Goal: Task Accomplishment & Management: Manage account settings

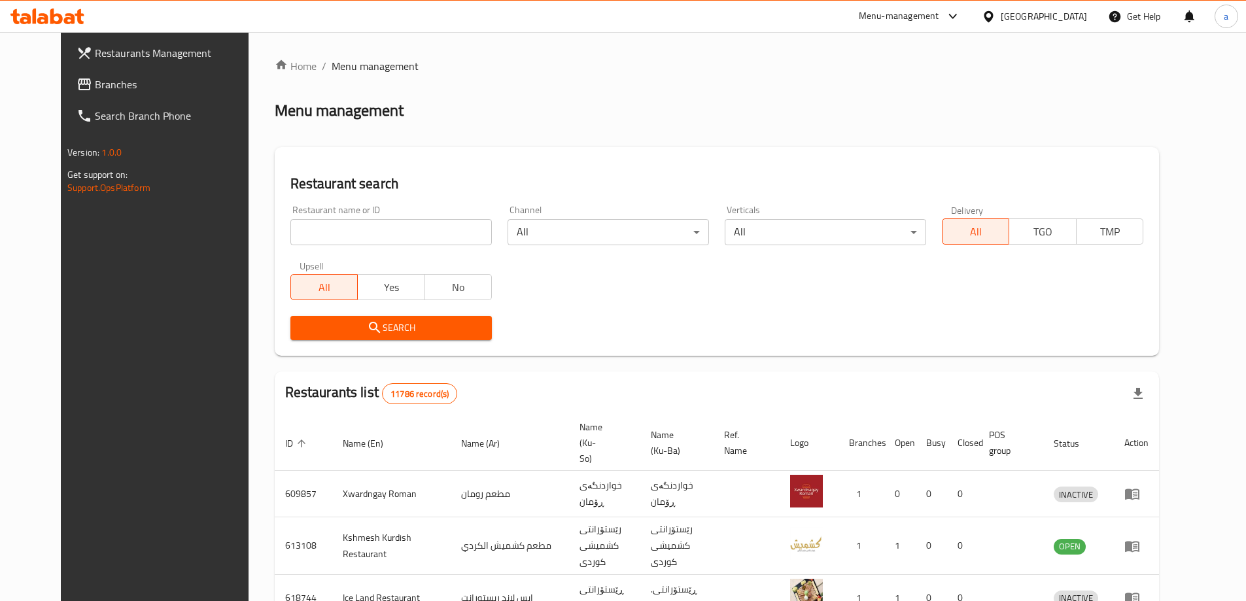
click at [317, 229] on input "search" at bounding box center [390, 232] width 201 height 26
paste input "780097"
type input "780097"
click at [381, 319] on button "Search" at bounding box center [390, 328] width 201 height 24
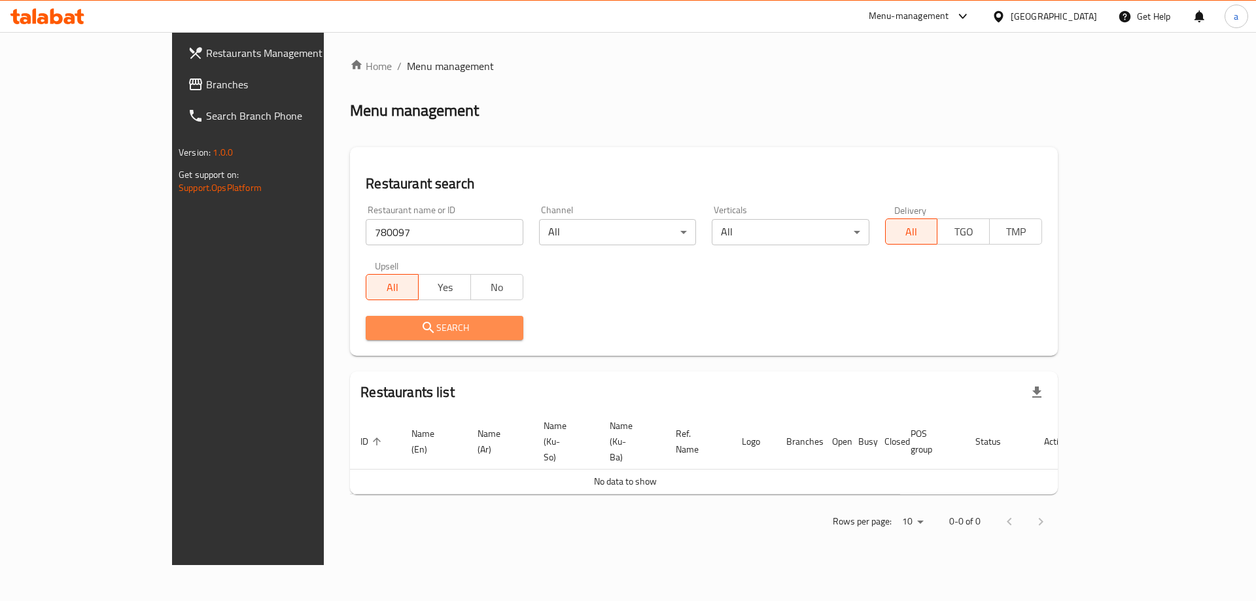
click at [408, 322] on span "Search" at bounding box center [444, 328] width 136 height 16
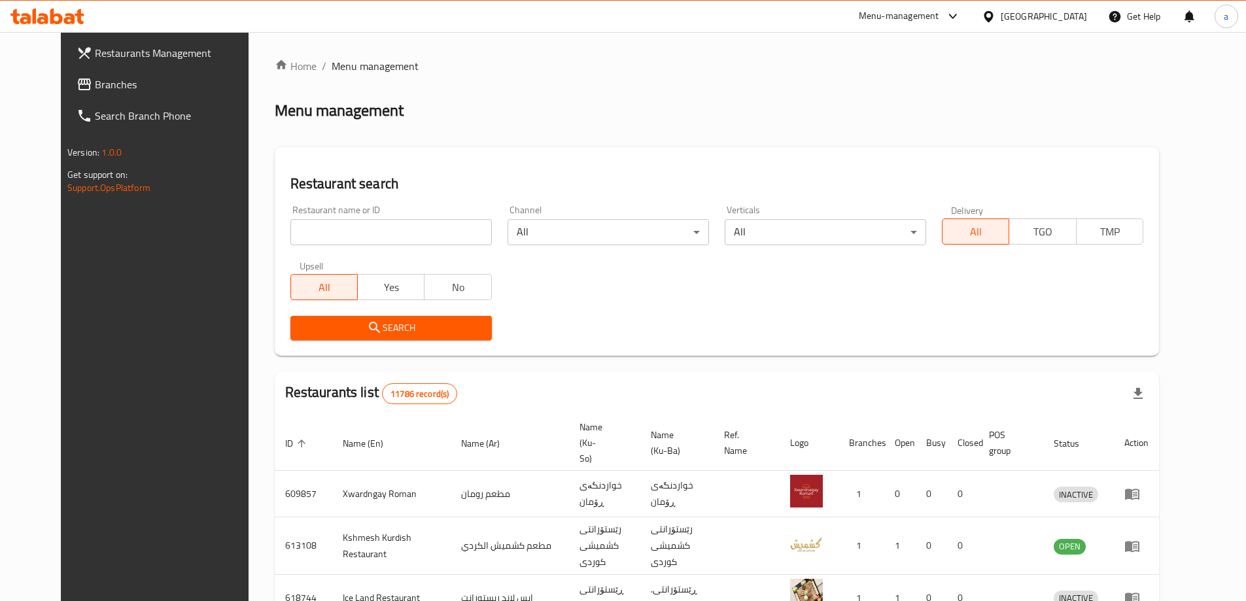
click at [379, 228] on input "search" at bounding box center [390, 232] width 201 height 26
paste input "780097"
type input "780097"
drag, startPoint x: 414, startPoint y: 311, endPoint x: 415, endPoint y: 322, distance: 11.1
click at [415, 322] on span "Search" at bounding box center [391, 328] width 181 height 16
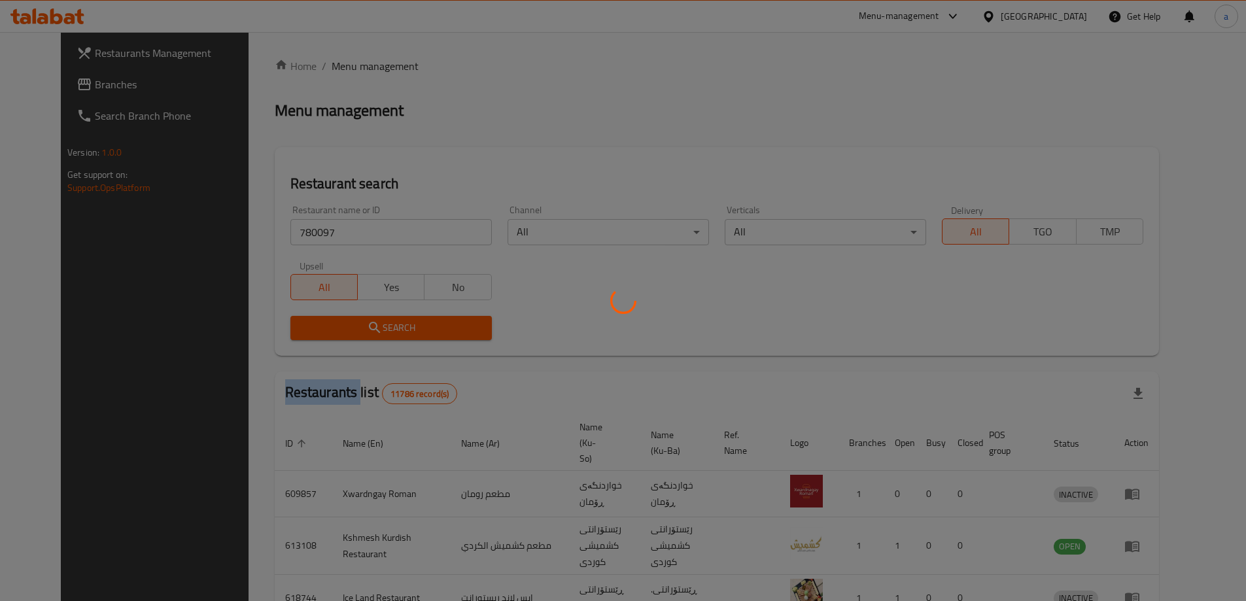
click at [415, 323] on div at bounding box center [623, 300] width 1246 height 601
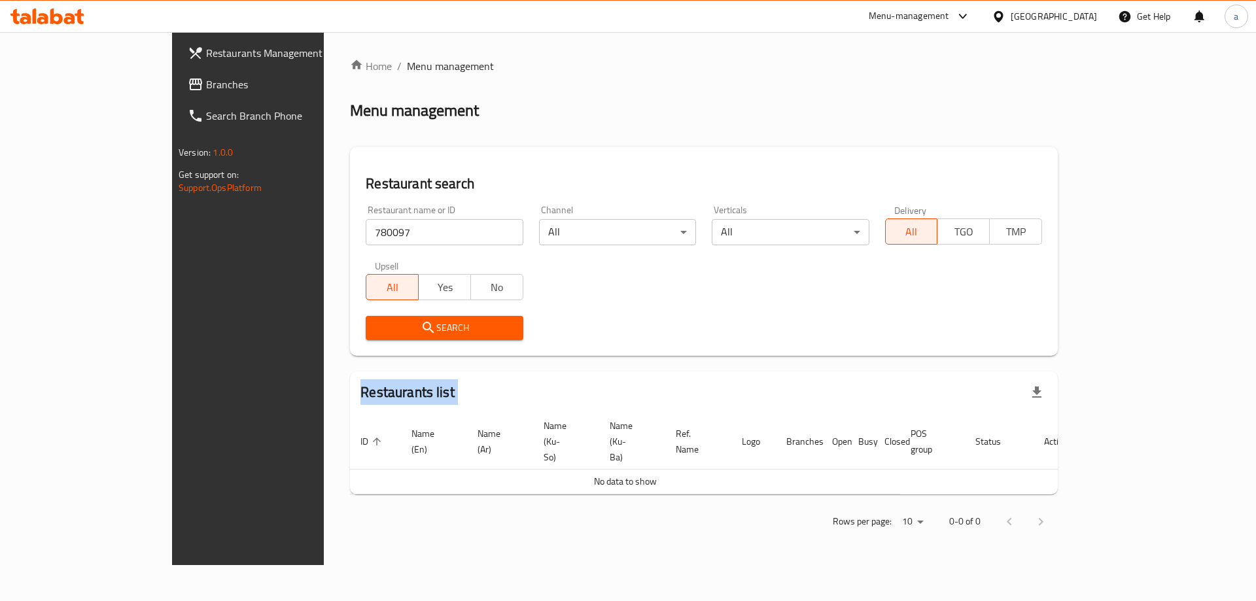
click at [460, 330] on span "Search" at bounding box center [444, 328] width 136 height 16
click at [447, 328] on span "Search" at bounding box center [444, 328] width 136 height 16
click at [438, 324] on span "Search" at bounding box center [444, 328] width 136 height 16
click at [206, 87] on span "Branches" at bounding box center [288, 85] width 165 height 16
click at [206, 88] on span "Branches" at bounding box center [288, 85] width 165 height 16
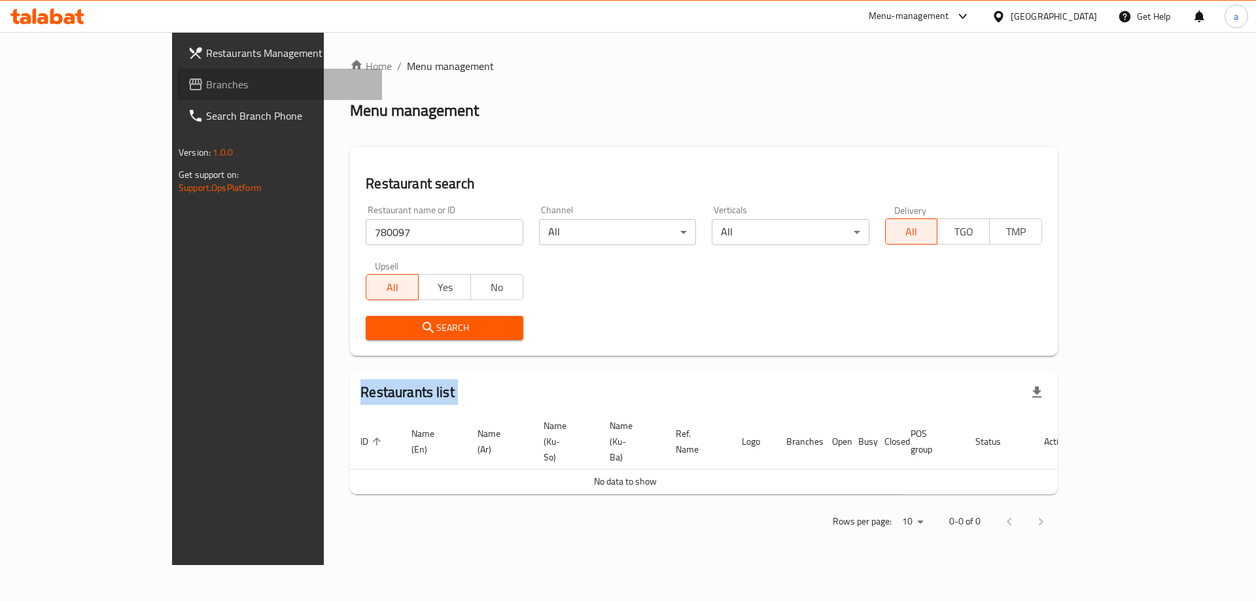
click at [206, 88] on span "Branches" at bounding box center [288, 85] width 165 height 16
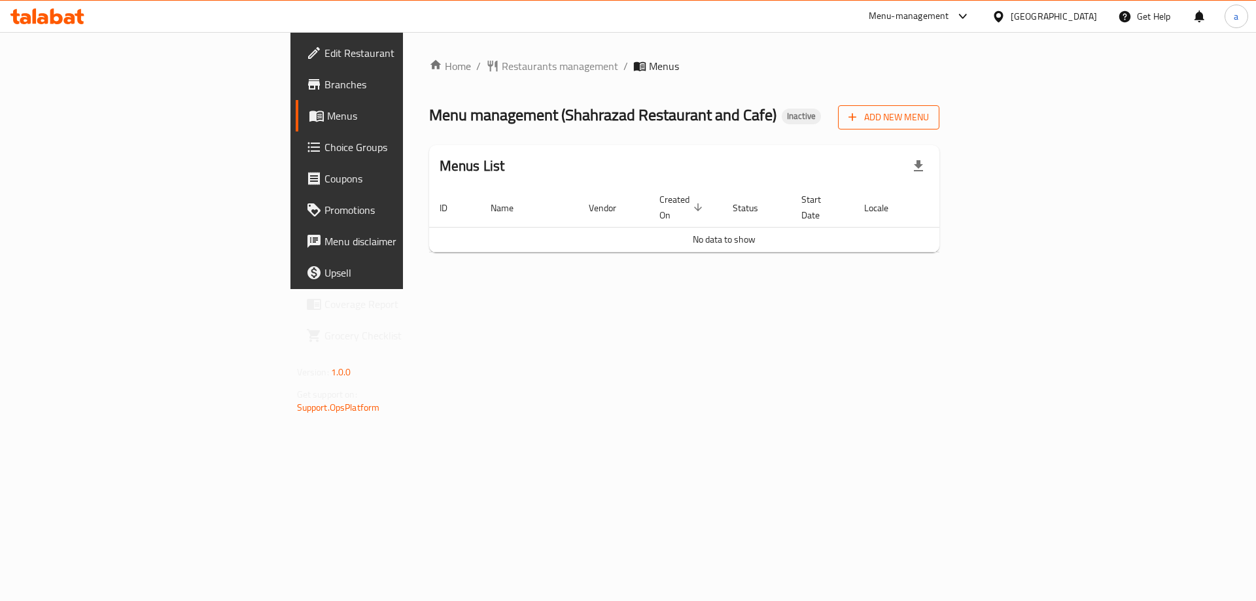
click at [929, 125] on span "Add New Menu" at bounding box center [888, 117] width 80 height 16
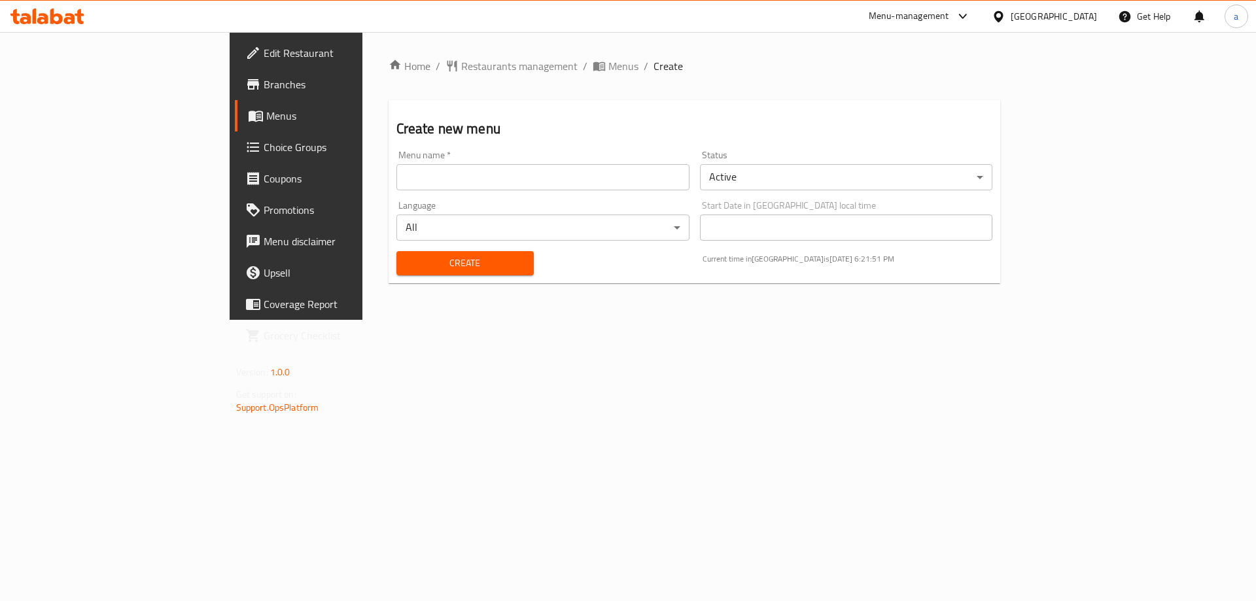
click at [462, 184] on input "text" at bounding box center [542, 177] width 293 height 26
type input "ahmed"
click at [440, 259] on span "Create" at bounding box center [465, 263] width 116 height 16
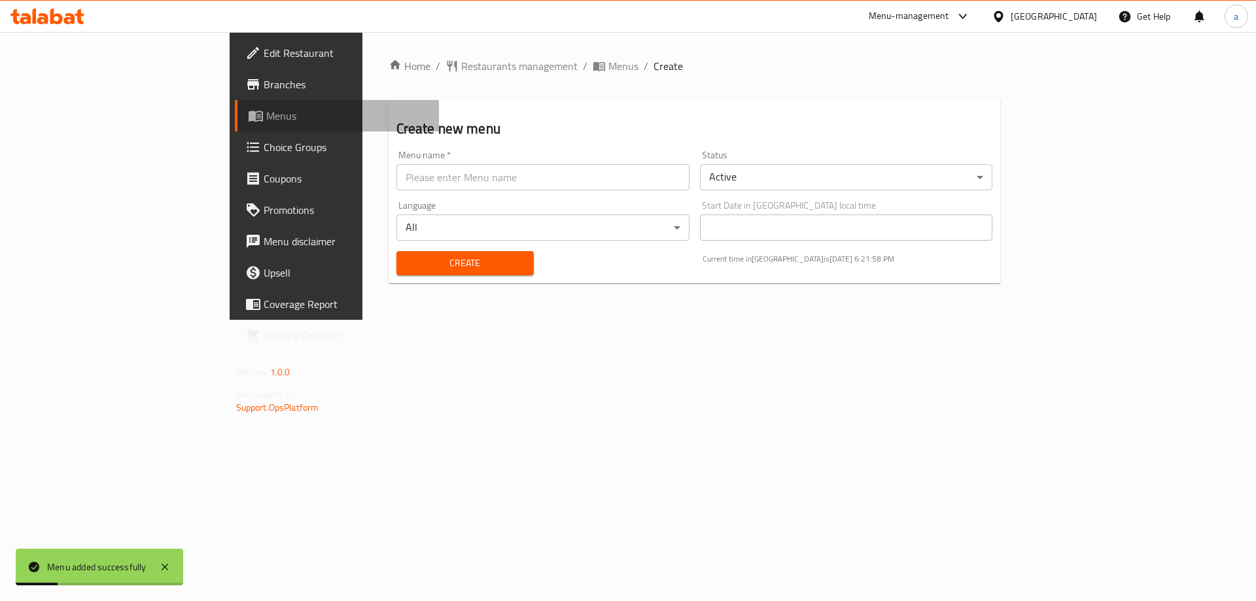
click at [235, 124] on link "Menus" at bounding box center [337, 115] width 205 height 31
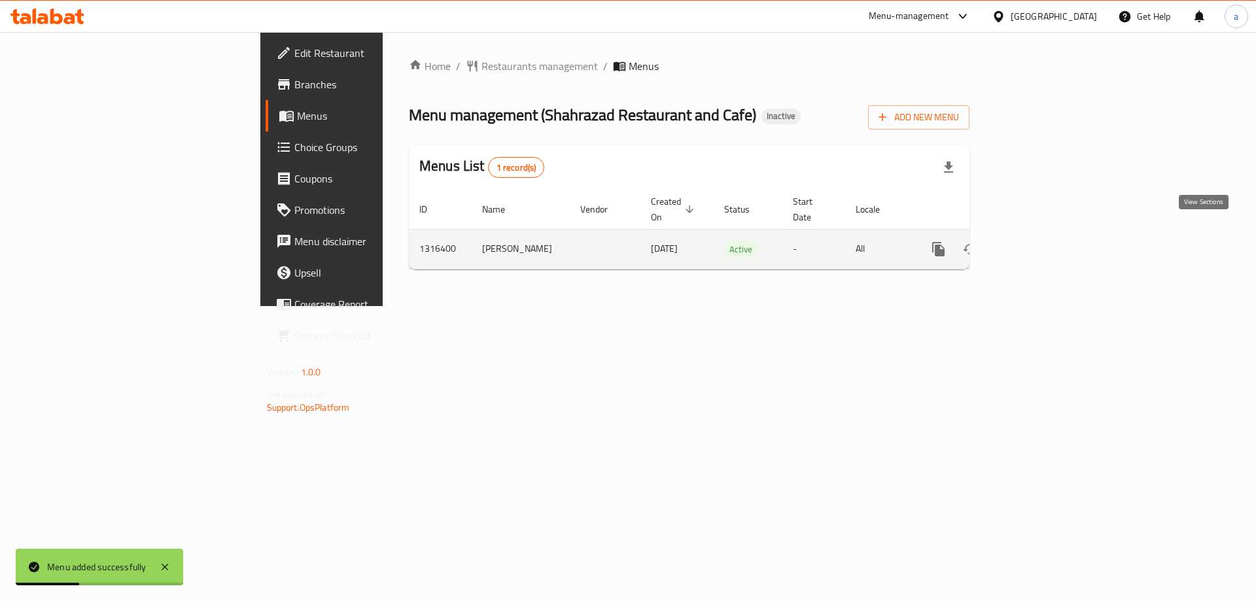
click at [1041, 241] on icon "enhanced table" at bounding box center [1033, 249] width 16 height 16
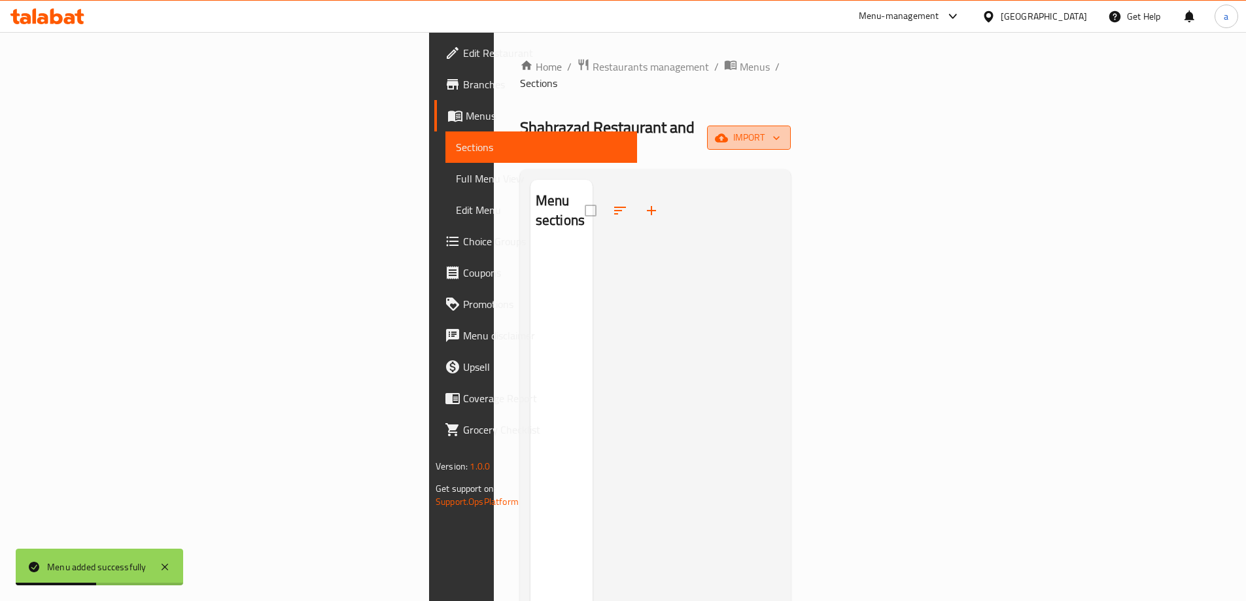
click at [780, 130] on span "import" at bounding box center [749, 138] width 63 height 16
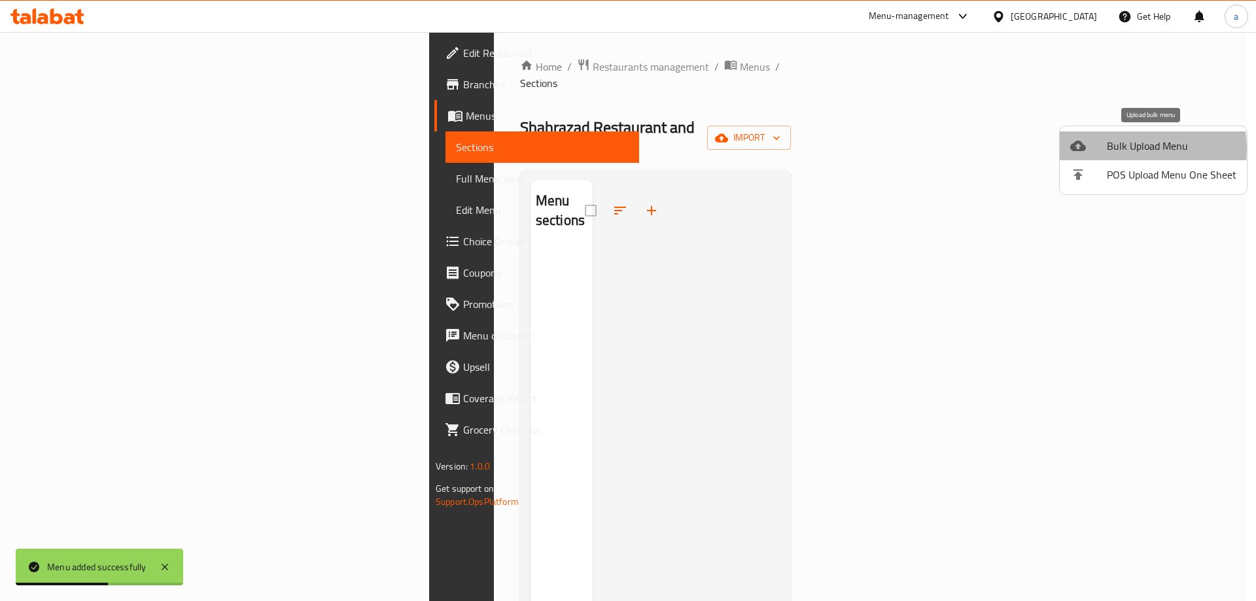
click at [1121, 150] on span "Bulk Upload Menu" at bounding box center [1172, 146] width 130 height 16
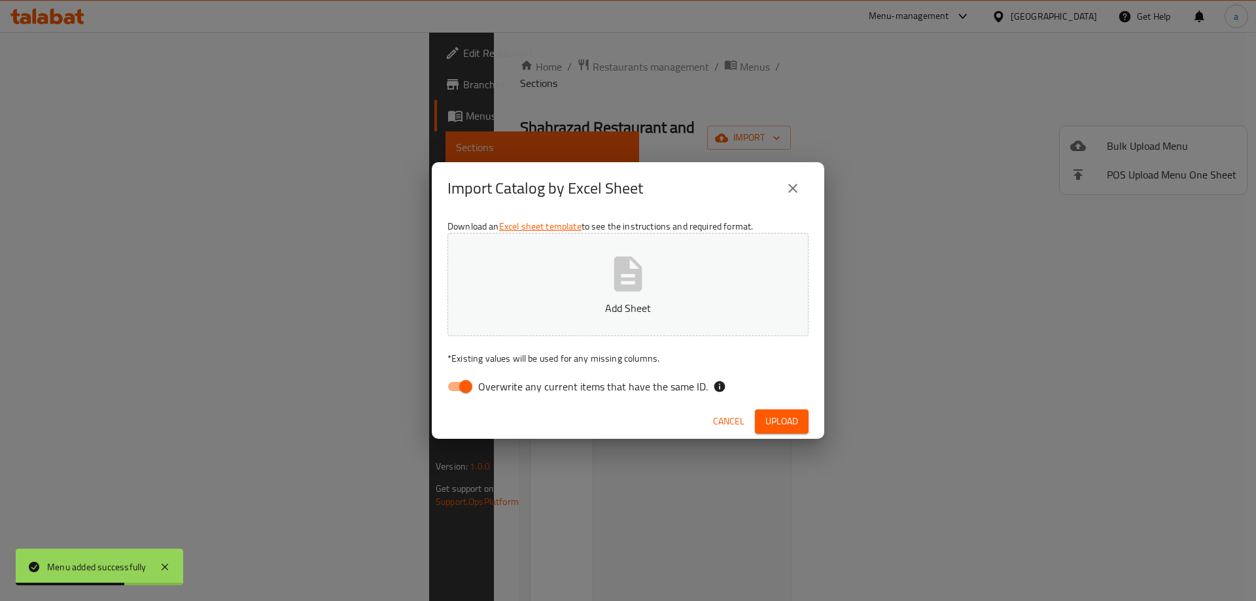
click at [456, 387] on input "Overwrite any current items that have the same ID." at bounding box center [465, 386] width 75 height 25
checkbox input "false"
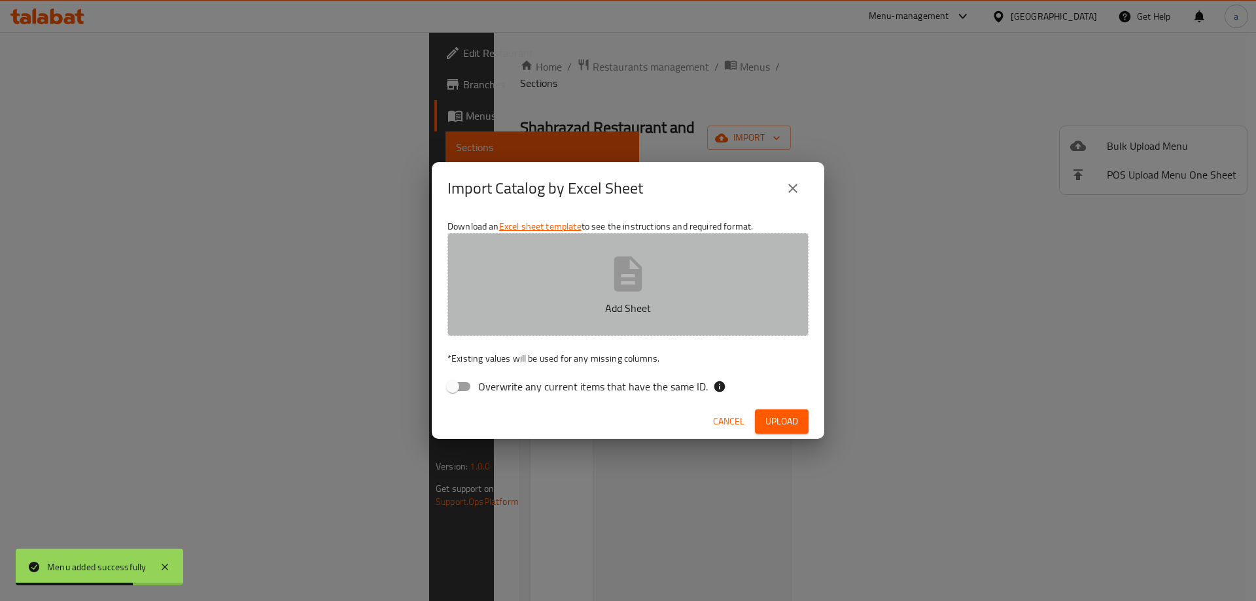
click at [532, 298] on button "Add Sheet" at bounding box center [627, 284] width 361 height 103
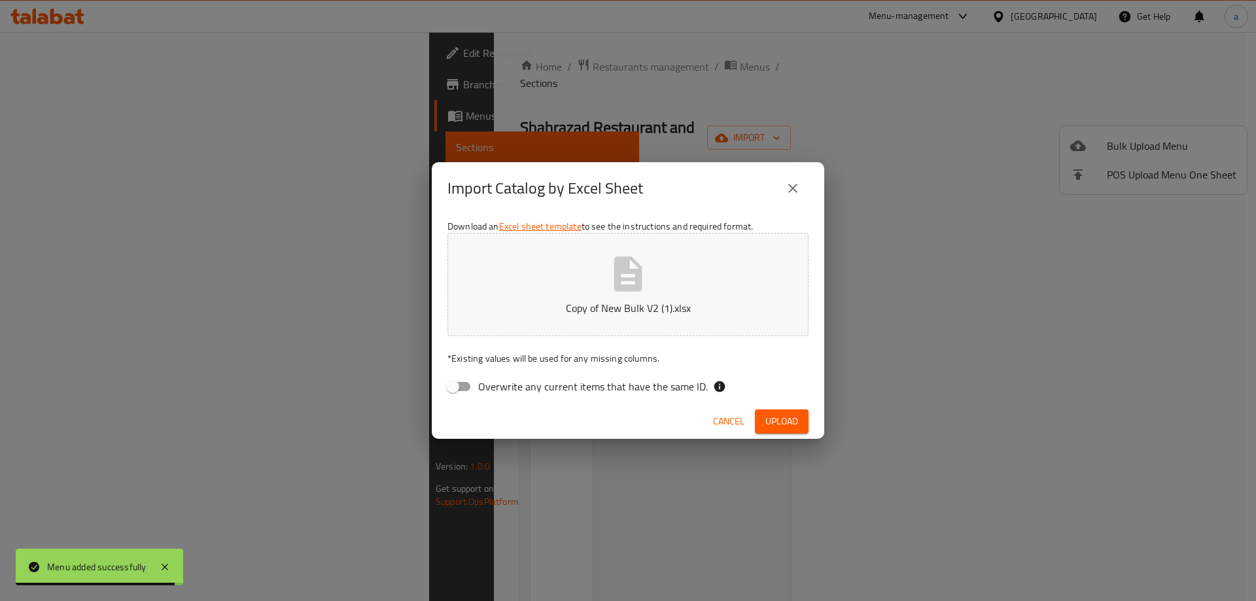
click at [790, 415] on span "Upload" at bounding box center [781, 421] width 33 height 16
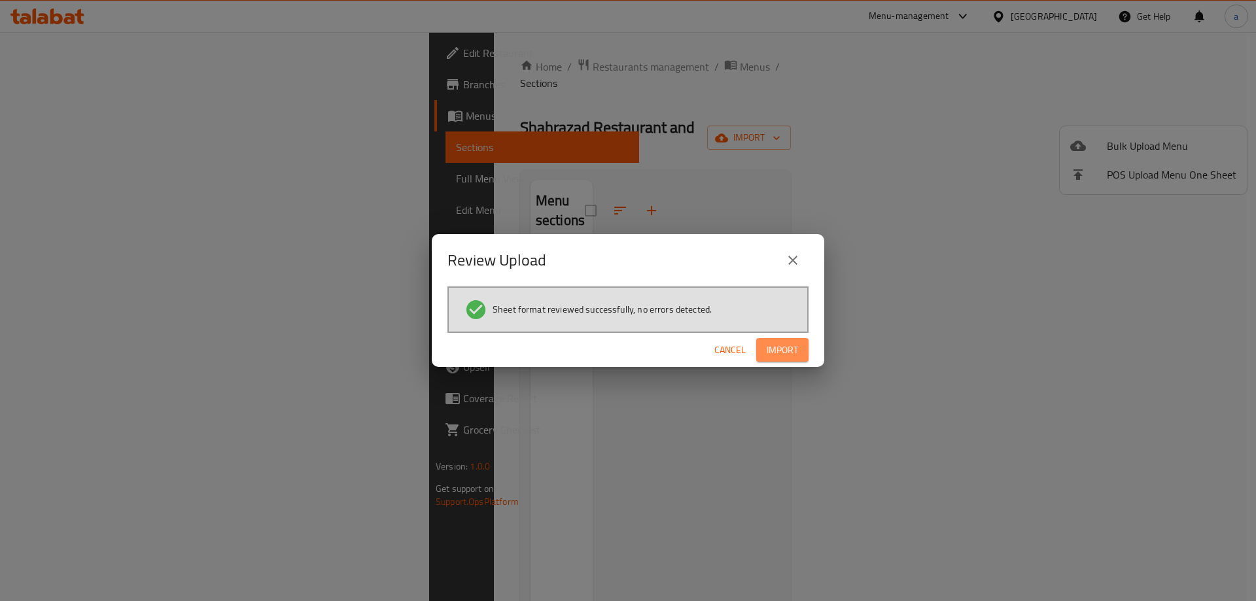
click at [788, 344] on span "Import" at bounding box center [782, 350] width 31 height 16
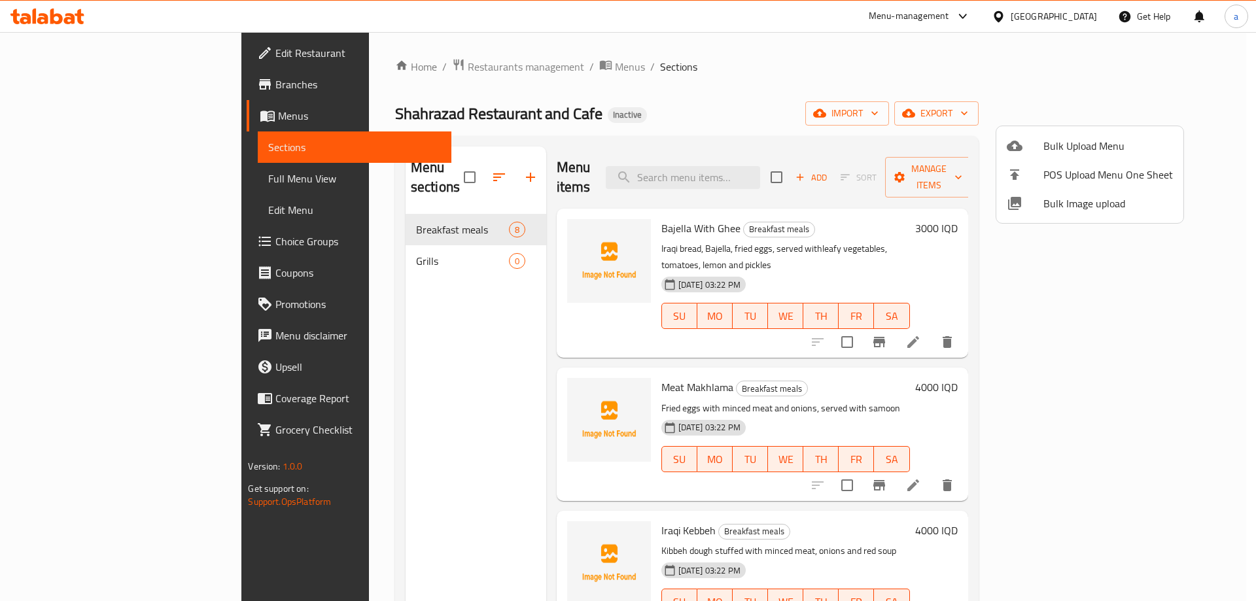
click at [344, 249] on div at bounding box center [628, 300] width 1256 height 601
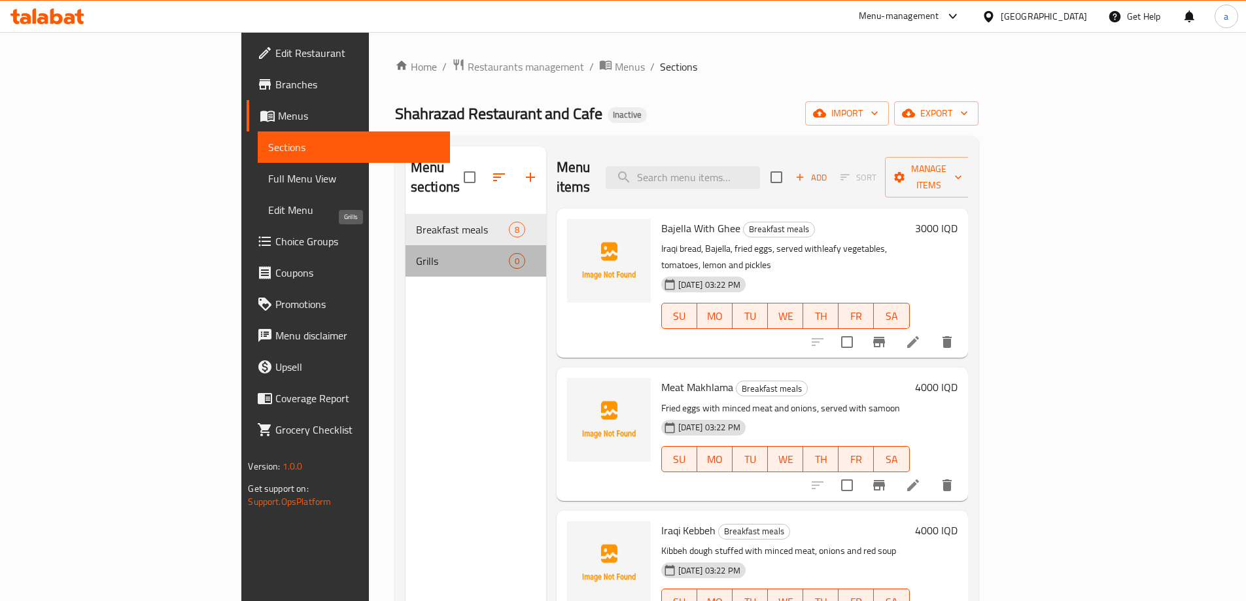
click at [416, 253] on span "Grills" at bounding box center [462, 261] width 93 height 16
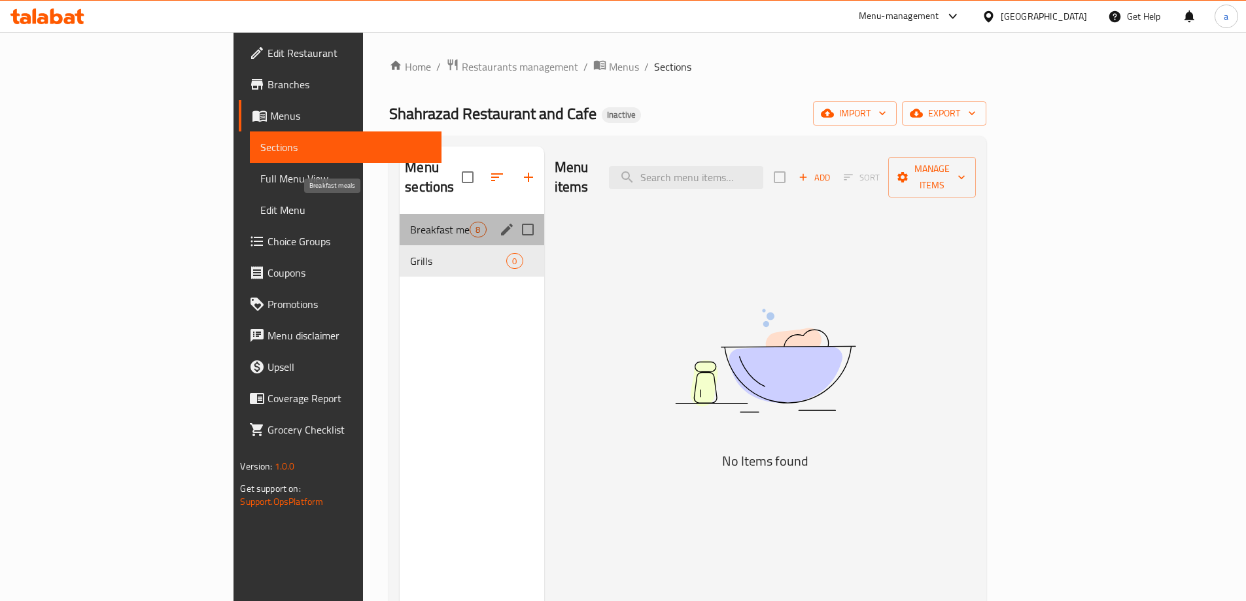
click at [410, 222] on span "Breakfast meals" at bounding box center [440, 230] width 60 height 16
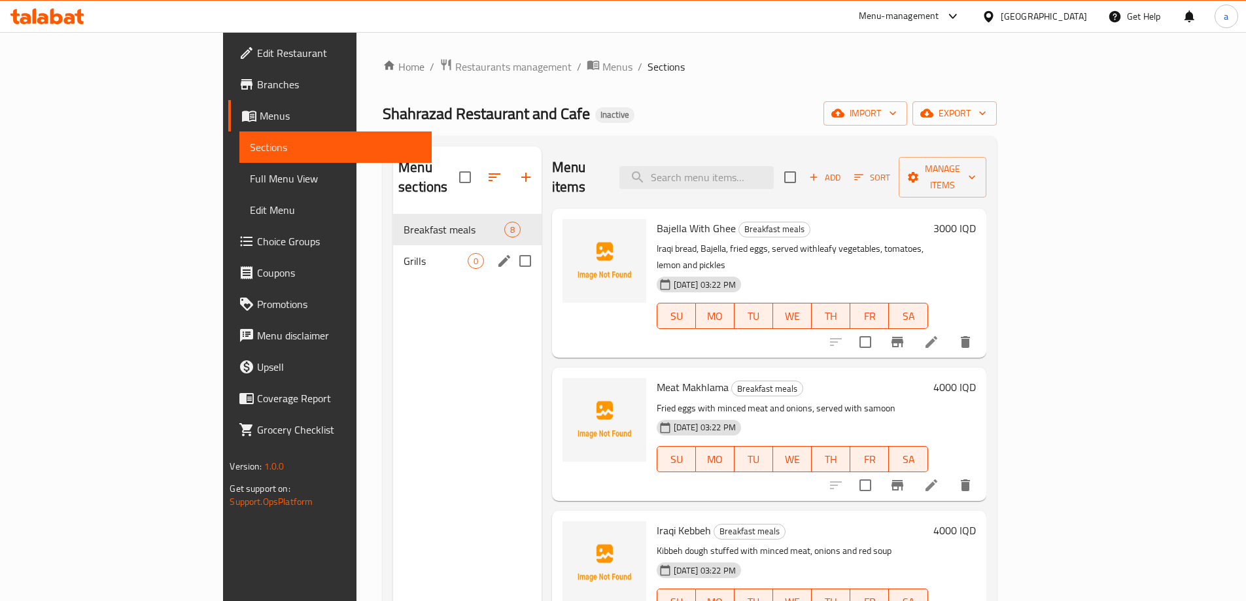
click at [404, 253] on span "Grills" at bounding box center [435, 261] width 63 height 16
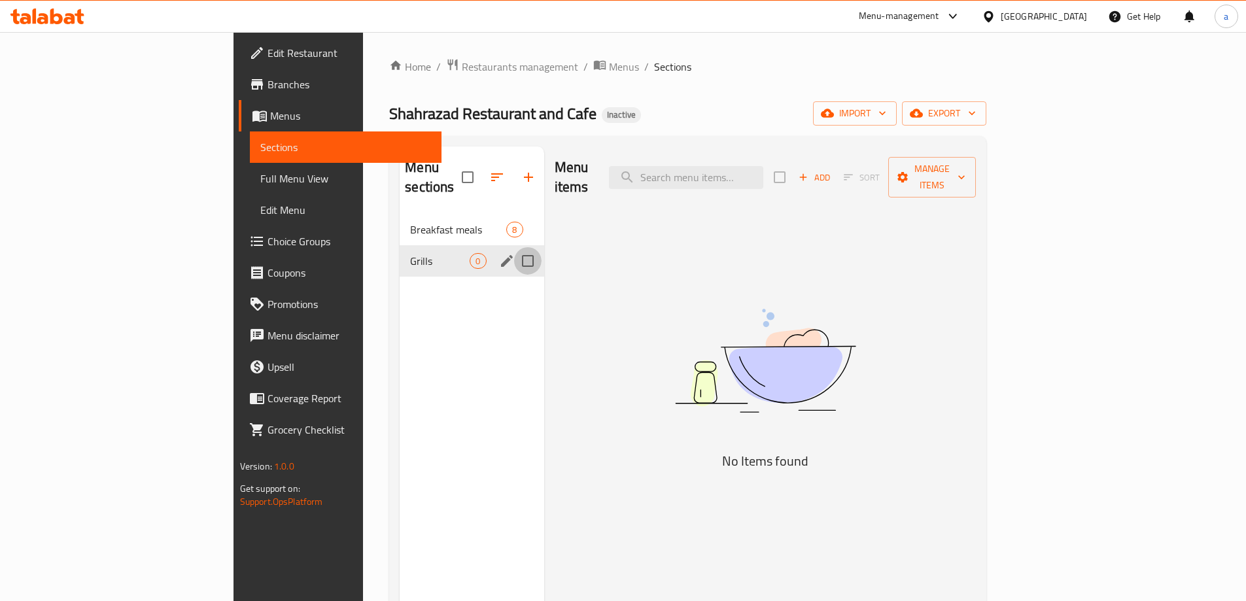
click at [514, 247] on input "Menu sections" at bounding box center [527, 260] width 27 height 27
checkbox input "true"
click at [474, 176] on button "button" at bounding box center [489, 177] width 31 height 31
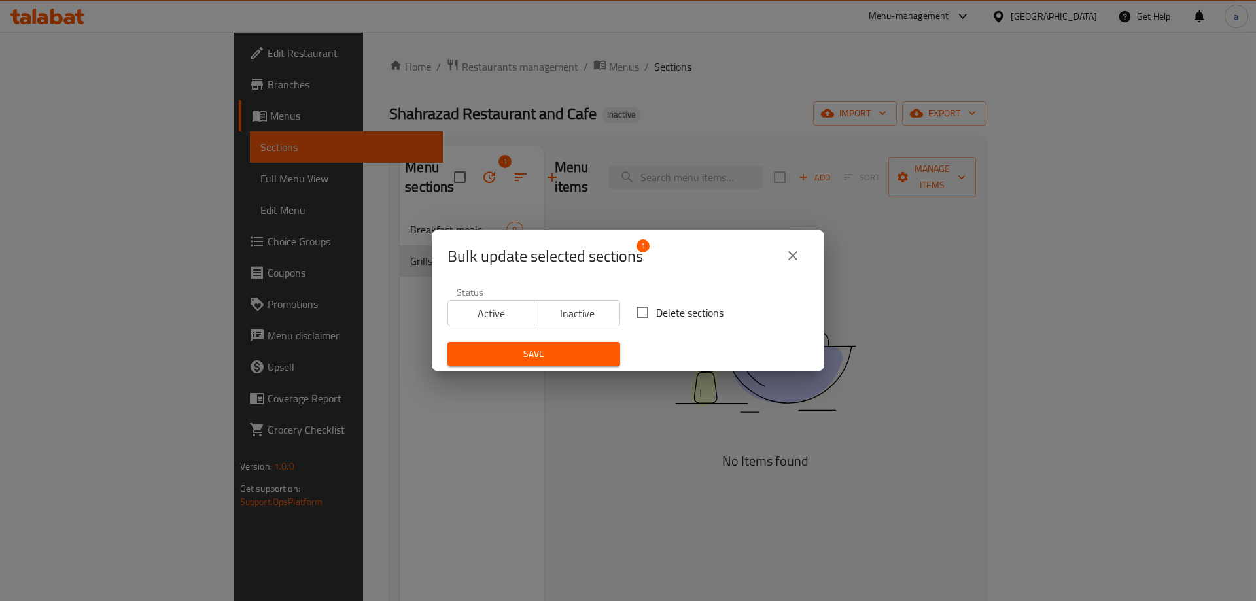
click at [639, 313] on input "Delete sections" at bounding box center [642, 312] width 27 height 27
checkbox input "true"
click at [572, 355] on span "Save" at bounding box center [534, 354] width 152 height 16
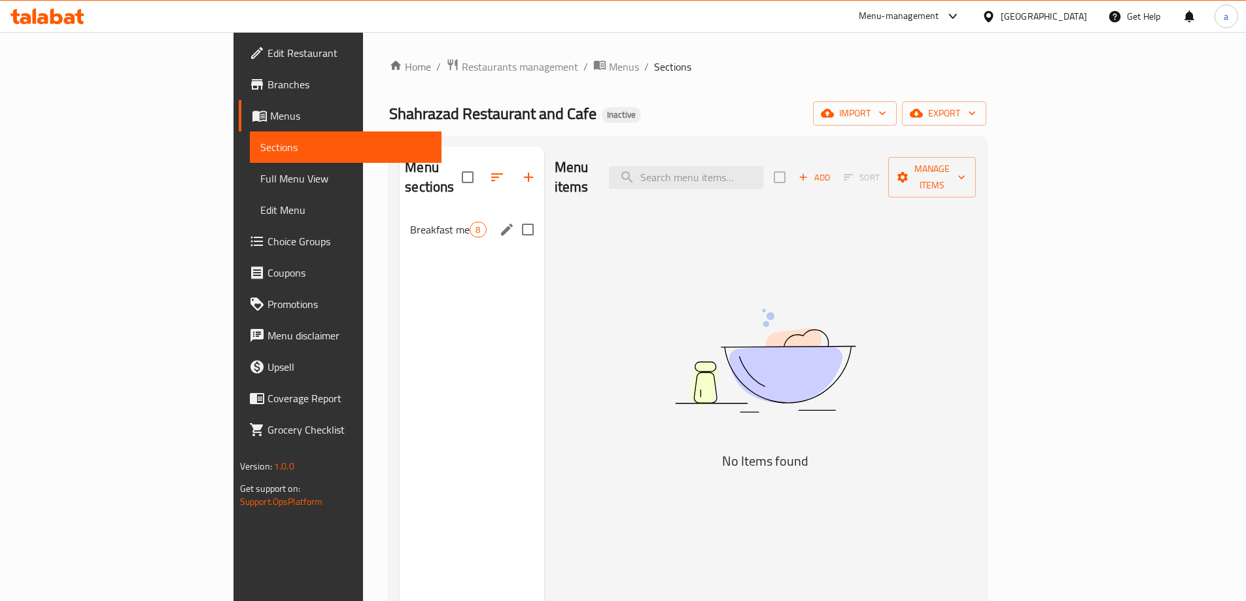
click at [410, 222] on span "Breakfast meals" at bounding box center [440, 230] width 60 height 16
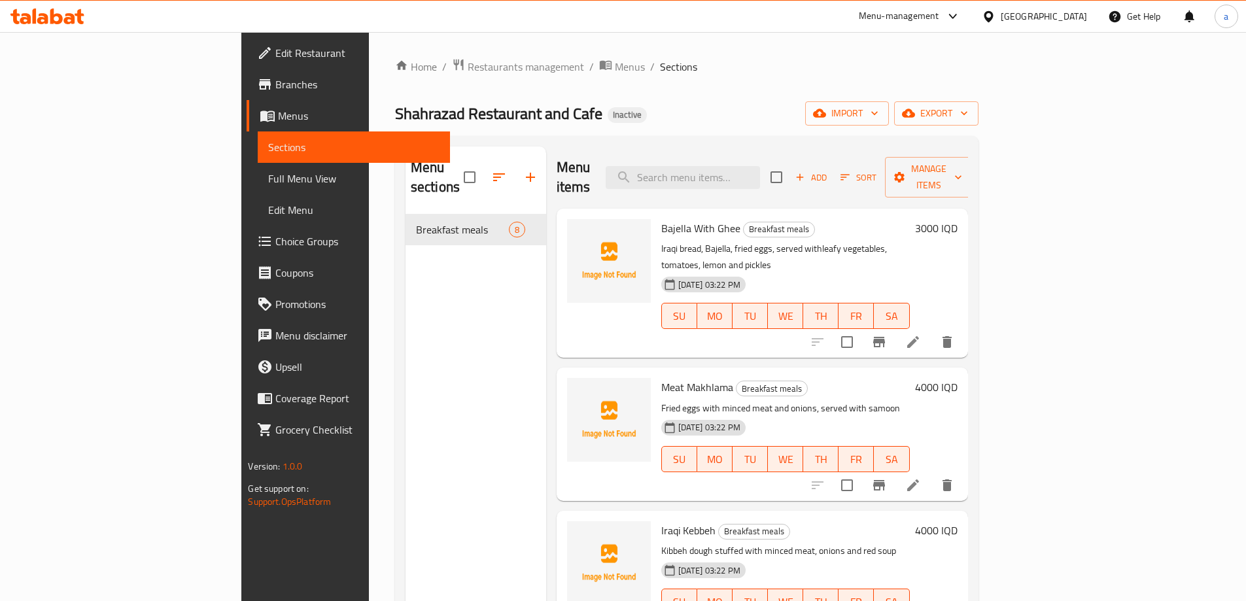
click at [258, 193] on link "Full Menu View" at bounding box center [354, 178] width 192 height 31
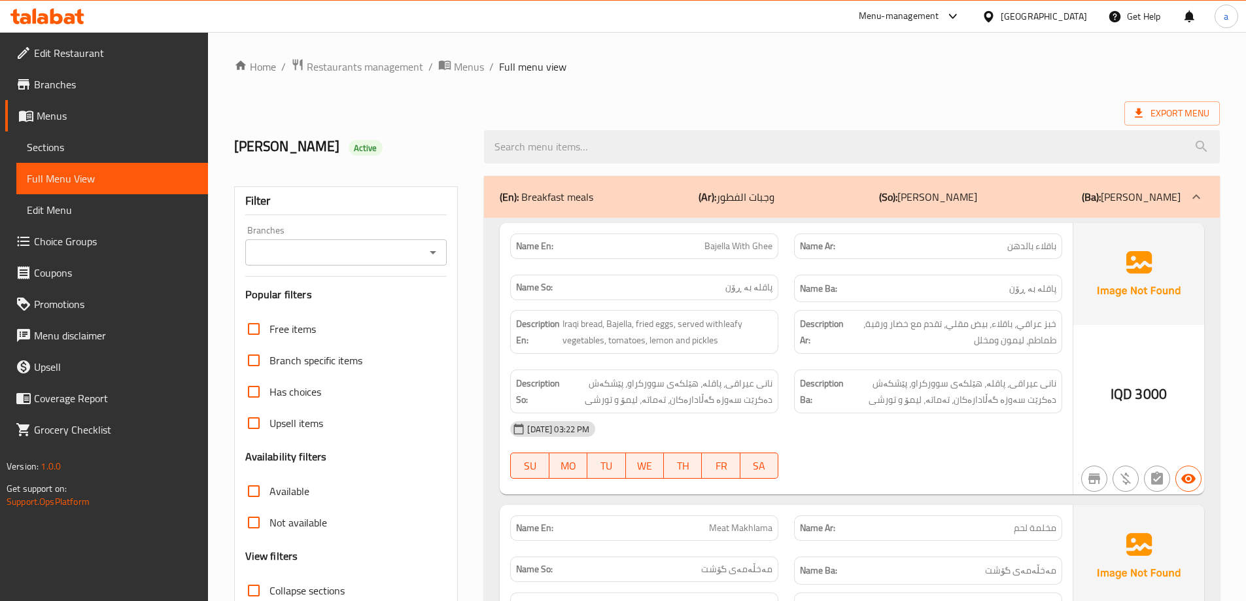
drag, startPoint x: 419, startPoint y: 258, endPoint x: 426, endPoint y: 256, distance: 6.7
click at [421, 256] on input "Branches" at bounding box center [335, 252] width 173 height 18
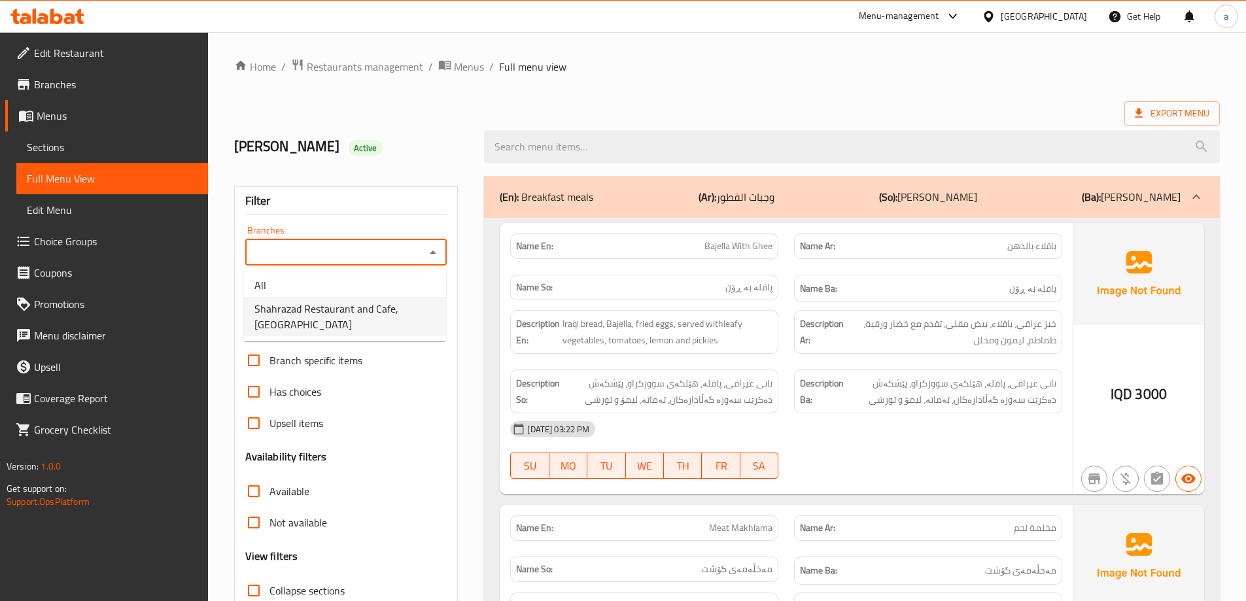
click at [403, 307] on span "Shahrazad Restaurant and Cafe,[GEOGRAPHIC_DATA]" at bounding box center [344, 316] width 181 height 31
type input "Shahrazad Restaurant and Cafe,[GEOGRAPHIC_DATA]"
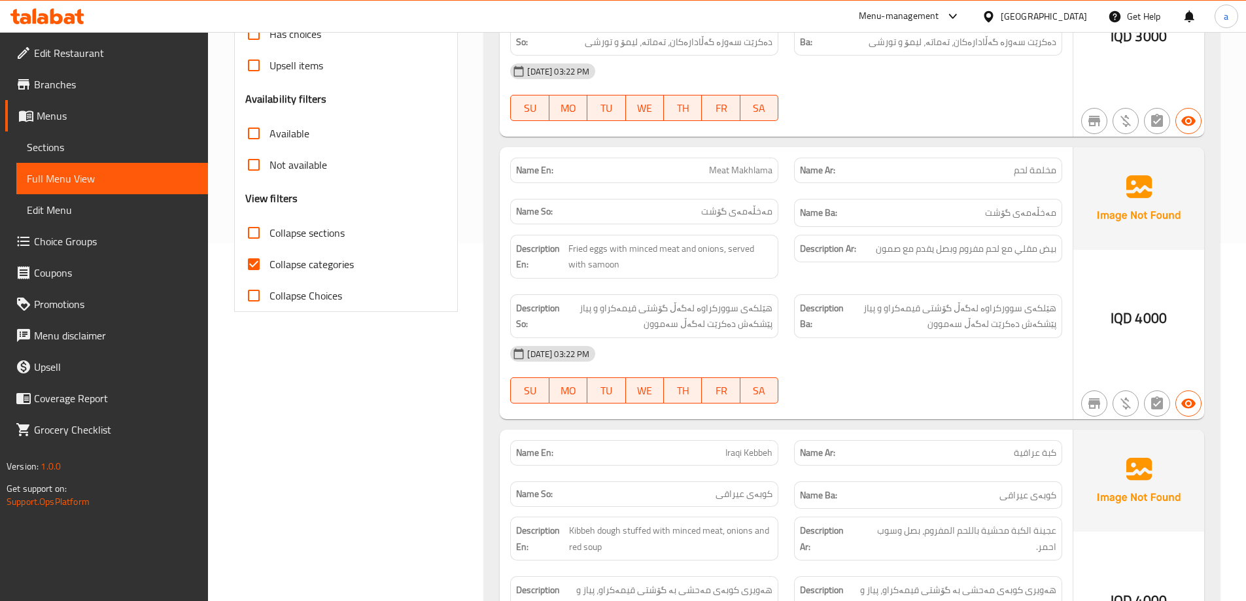
scroll to position [95, 0]
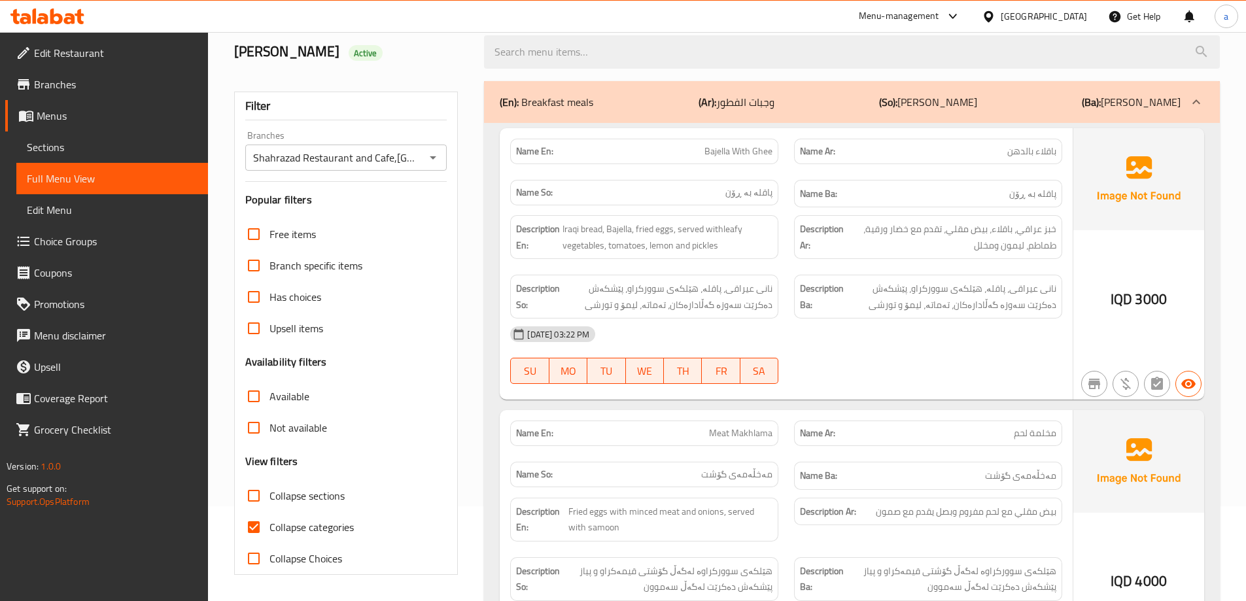
drag, startPoint x: 282, startPoint y: 496, endPoint x: 284, endPoint y: 509, distance: 12.6
click at [283, 496] on span "Collapse sections" at bounding box center [307, 496] width 75 height 16
click at [270, 496] on input "Collapse sections" at bounding box center [253, 495] width 31 height 31
checkbox input "true"
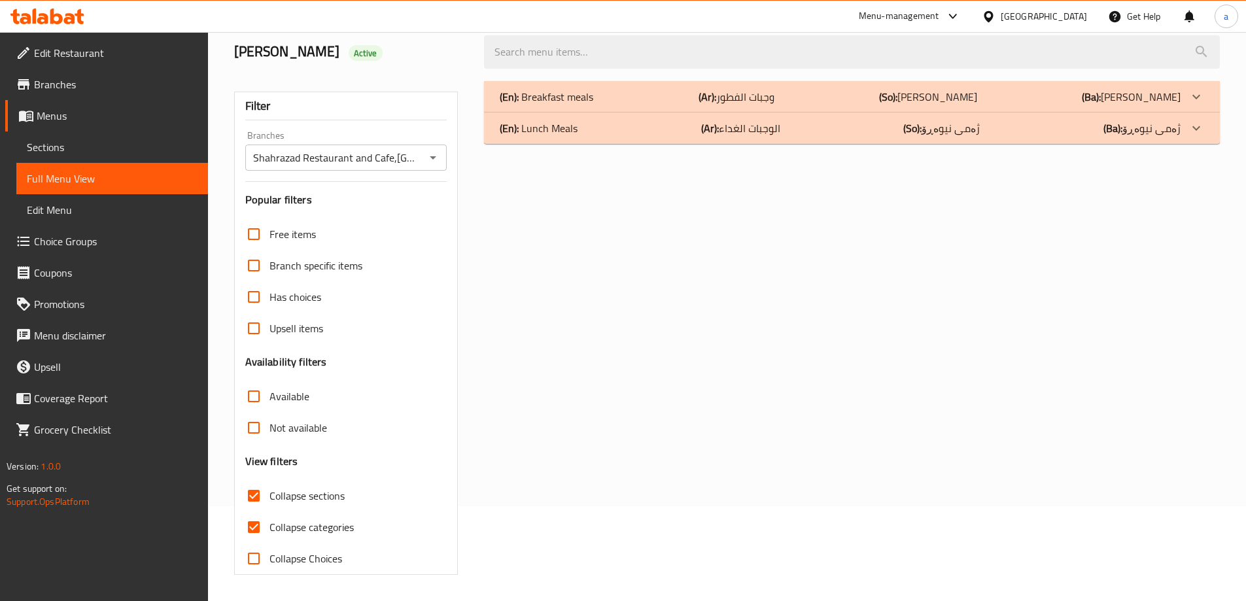
click at [283, 515] on label "Collapse categories" at bounding box center [296, 527] width 116 height 31
click at [270, 515] on input "Collapse categories" at bounding box center [253, 527] width 31 height 31
checkbox input "false"
click at [801, 100] on div "(En): Breakfast meals (Ar): وجبات الفطور (So): ژەمی نانی بەیانی (Ba): ژەمی نانی…" at bounding box center [840, 97] width 681 height 16
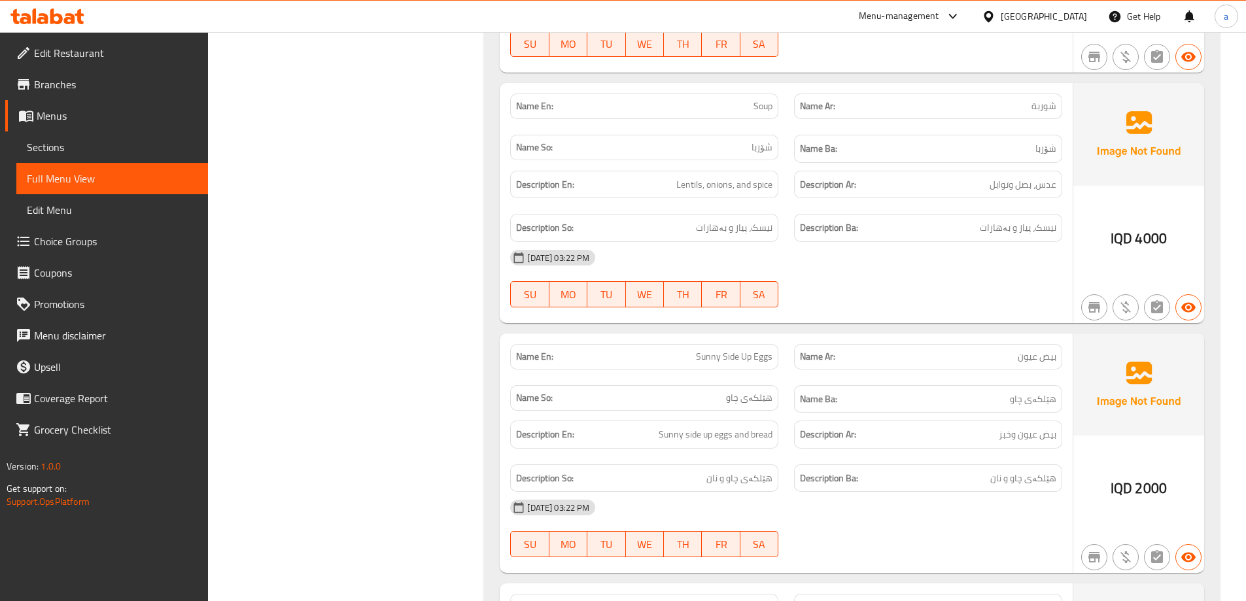
scroll to position [1181, 0]
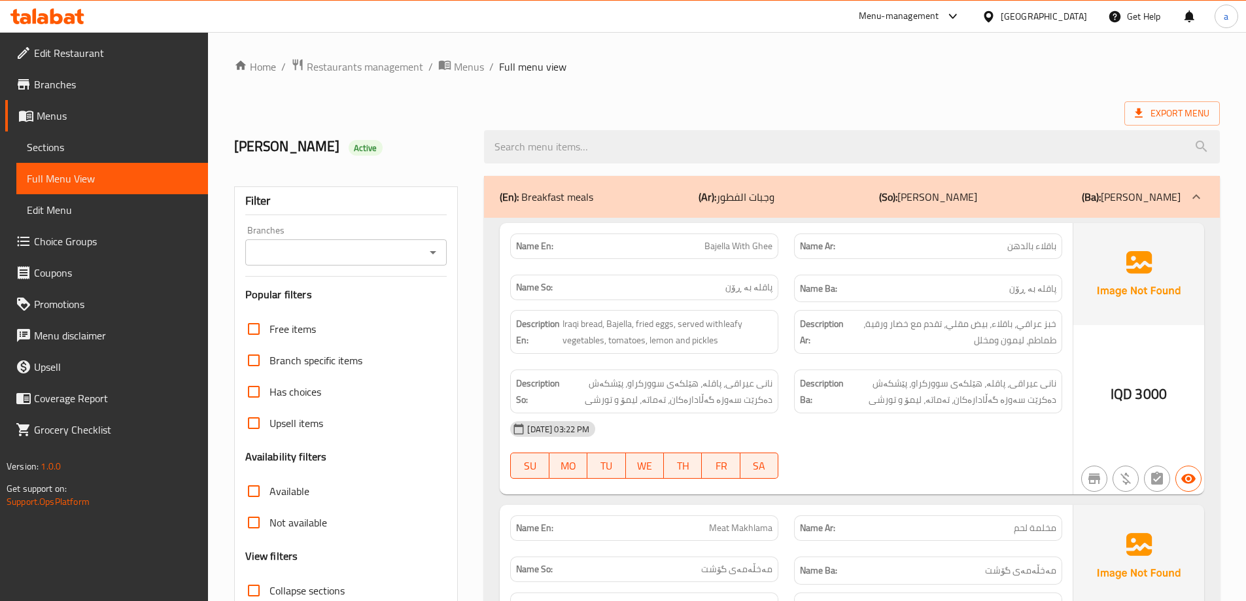
click at [153, 153] on span "Sections" at bounding box center [112, 147] width 171 height 16
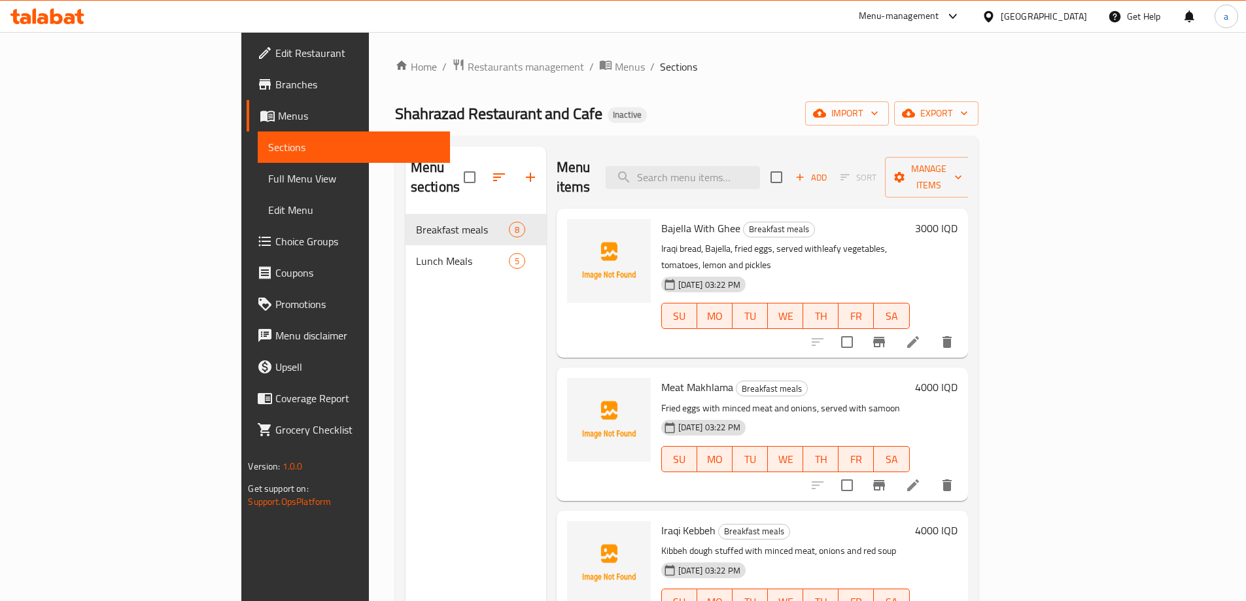
click at [931, 330] on li at bounding box center [913, 342] width 37 height 24
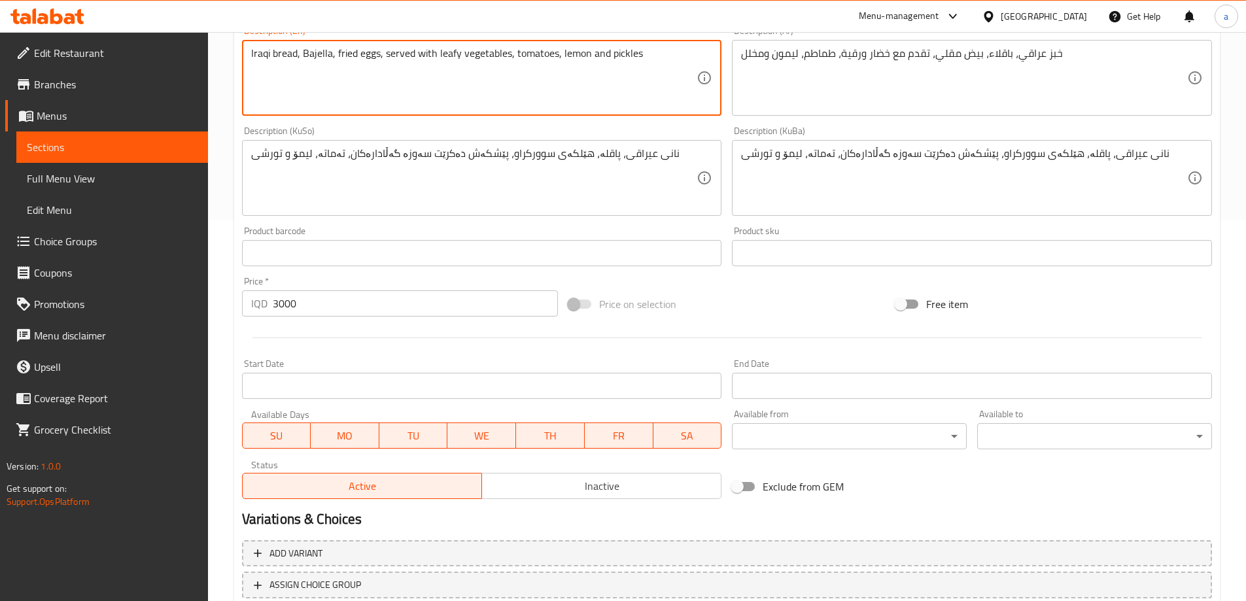
scroll to position [474, 0]
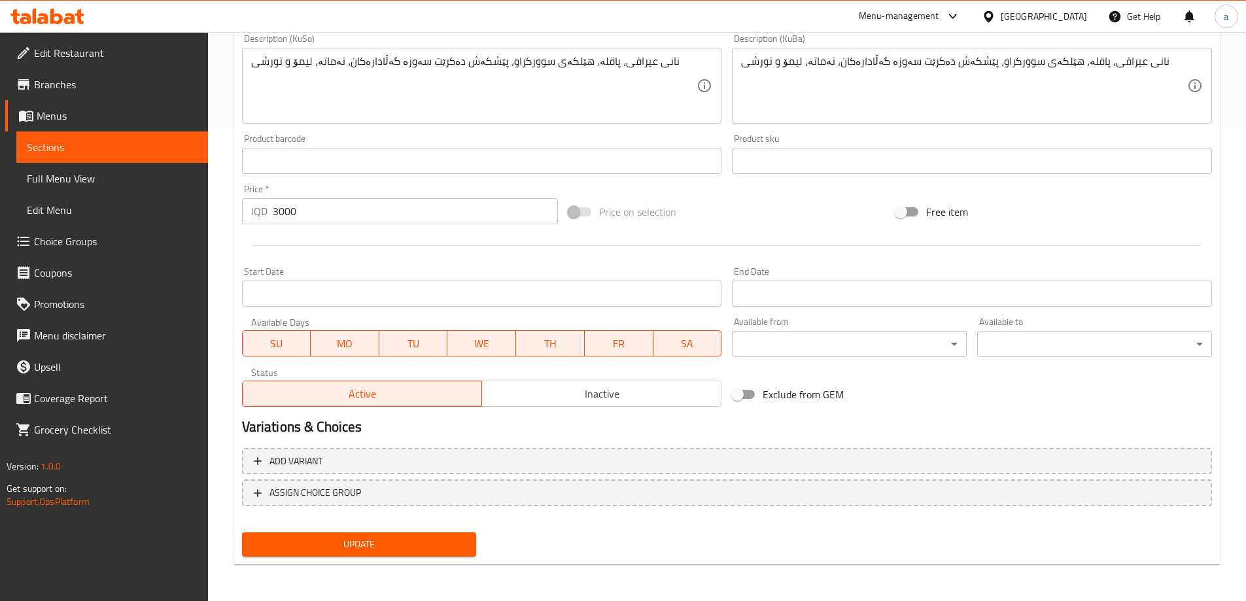
type textarea "Iraqi bread, Bajella, fried eggs, served with leafy vegetables, tomatoes, lemon…"
click at [422, 558] on div "Update" at bounding box center [359, 544] width 245 height 35
click at [396, 543] on span "Update" at bounding box center [359, 544] width 214 height 16
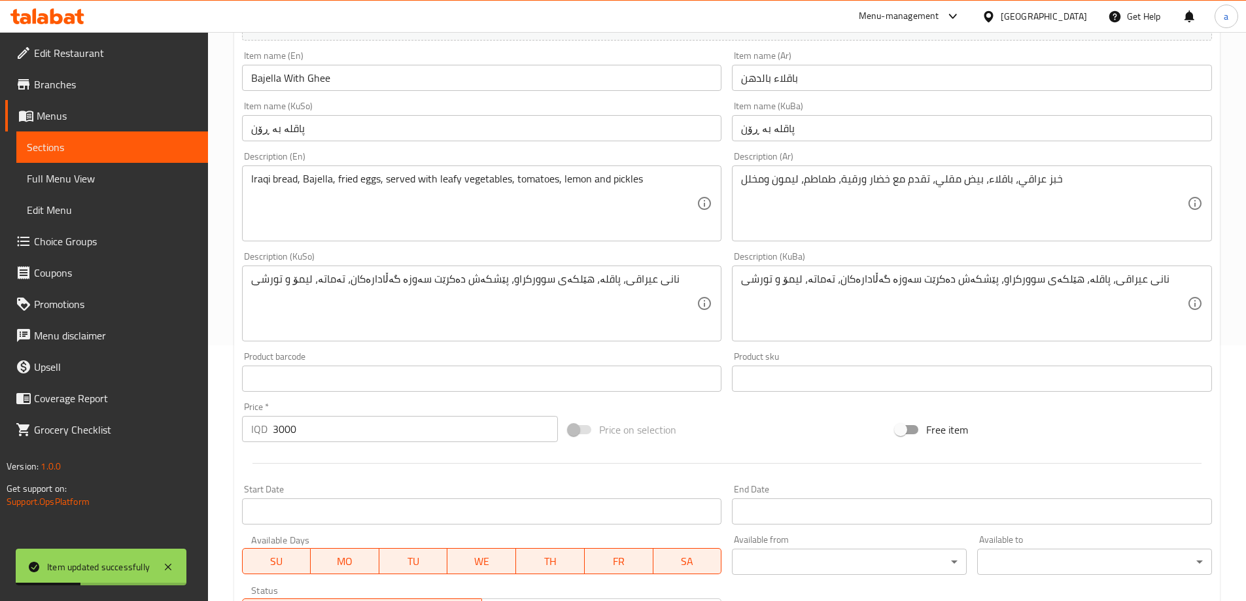
click at [141, 148] on span "Sections" at bounding box center [112, 147] width 171 height 16
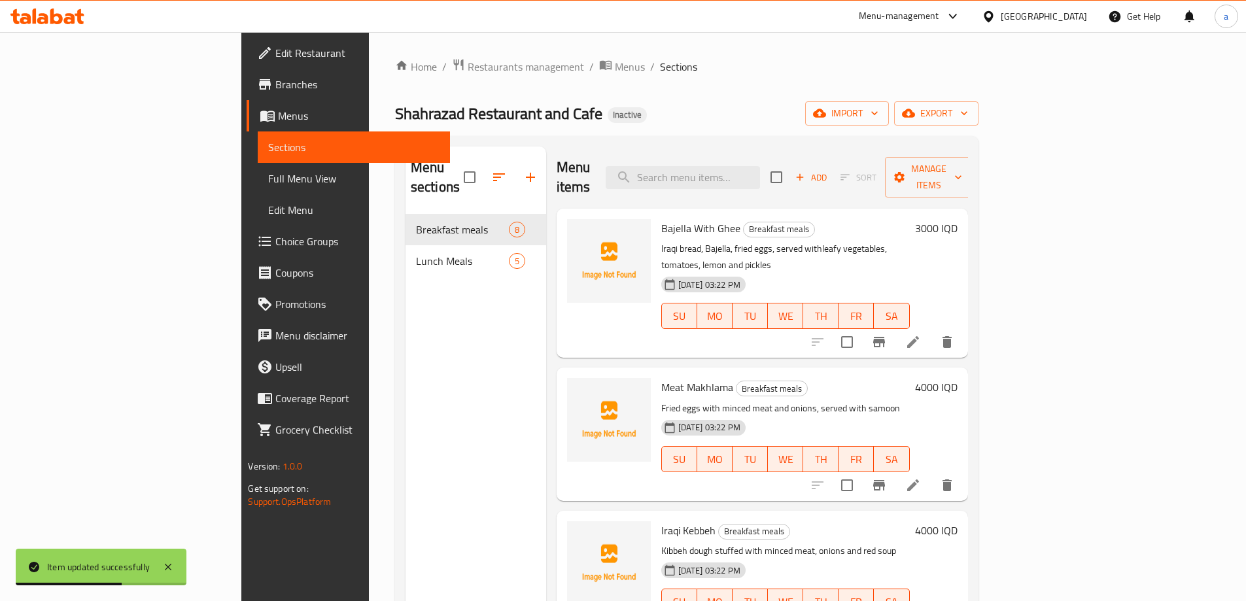
click at [931, 474] on li at bounding box center [913, 486] width 37 height 24
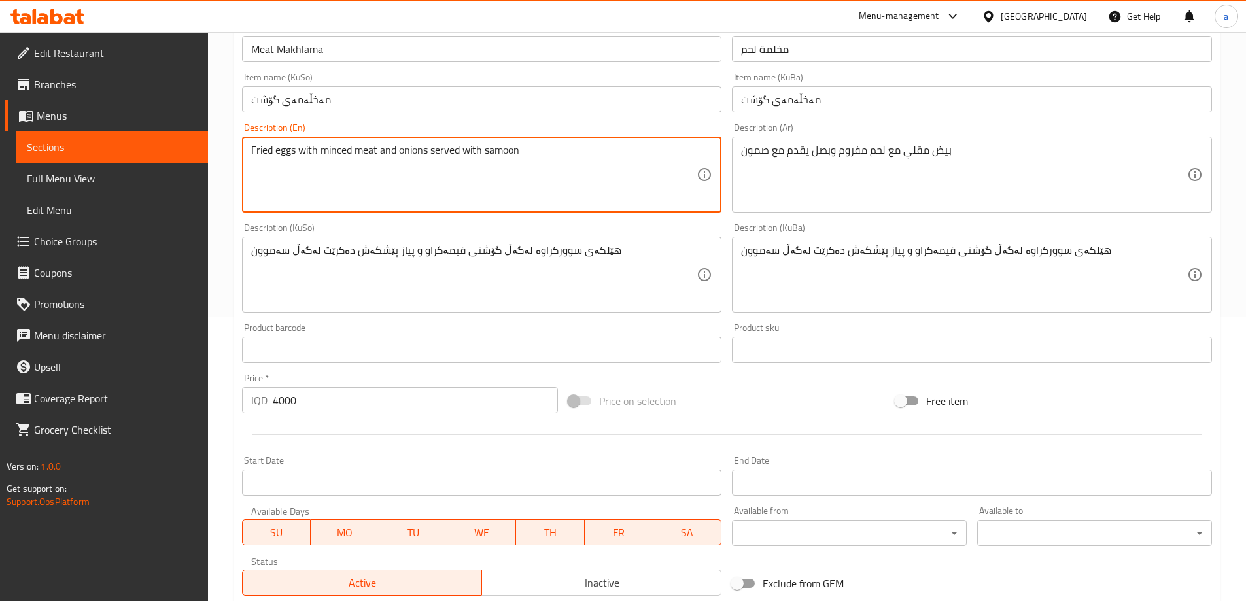
scroll to position [436, 0]
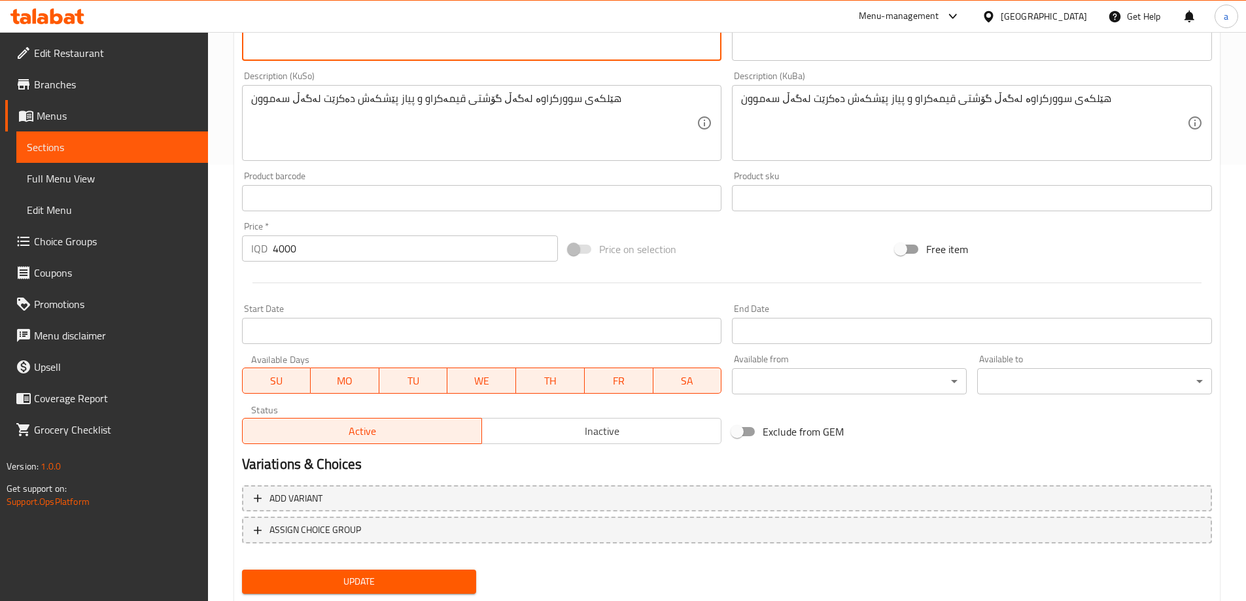
type textarea "Fried eggs with minced meat and onions served with samoon"
click at [327, 581] on span "Update" at bounding box center [359, 582] width 214 height 16
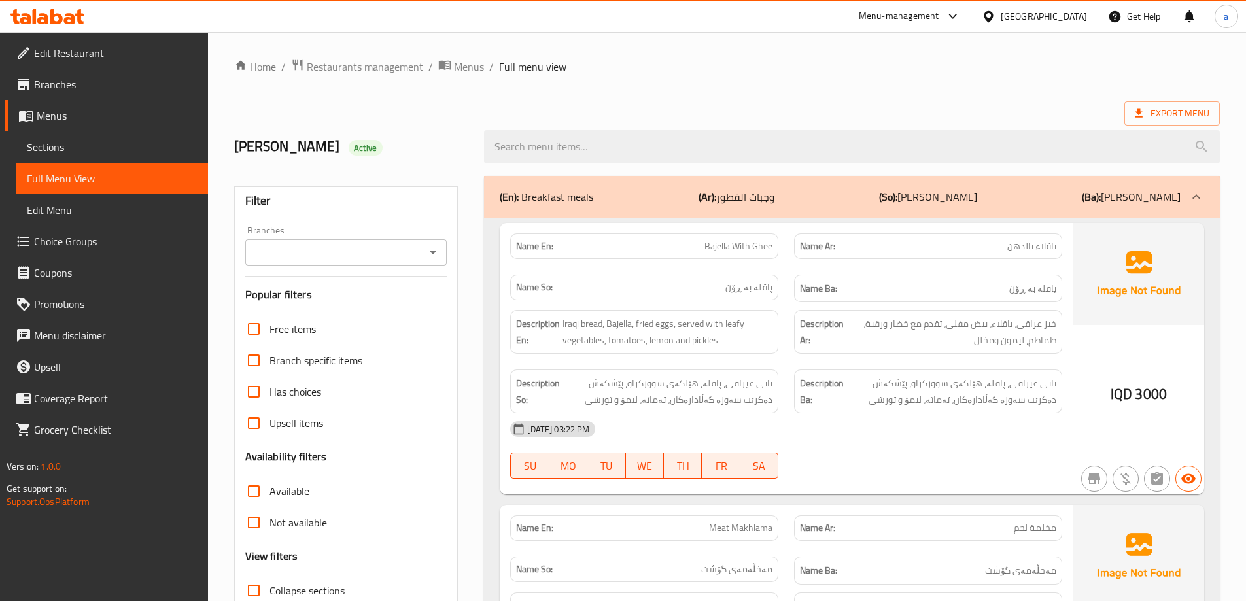
click at [436, 258] on icon "Open" at bounding box center [433, 253] width 16 height 16
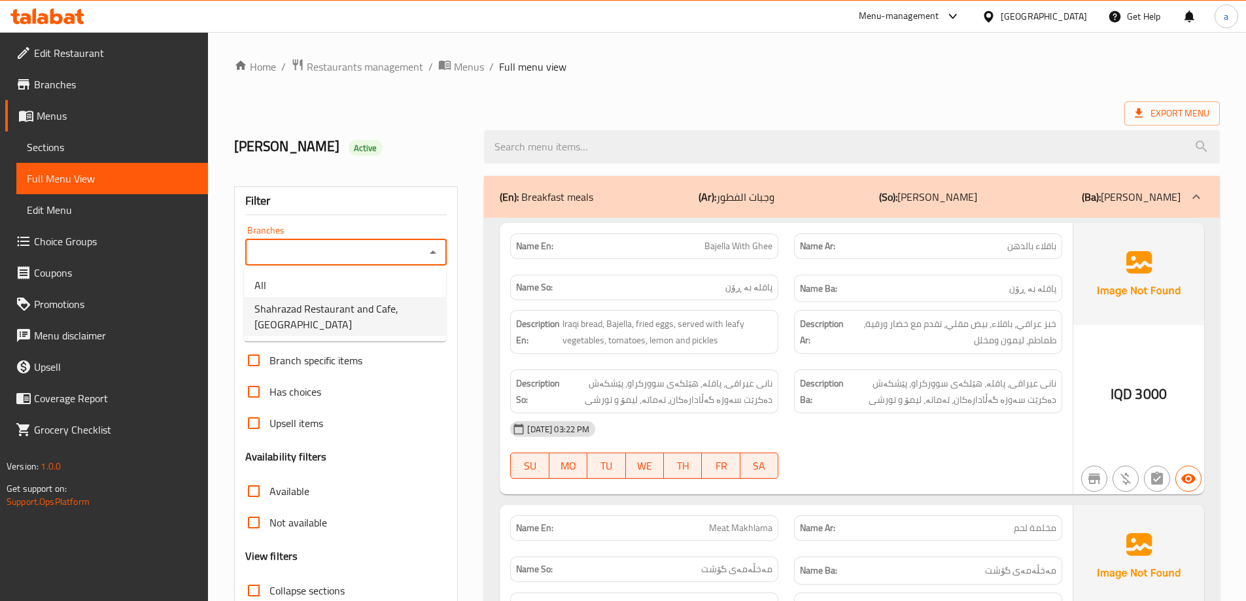
click at [414, 306] on span "Shahrazad Restaurant and Cafe,[GEOGRAPHIC_DATA]" at bounding box center [344, 316] width 181 height 31
type input "Shahrazad Restaurant and Cafe,[GEOGRAPHIC_DATA]"
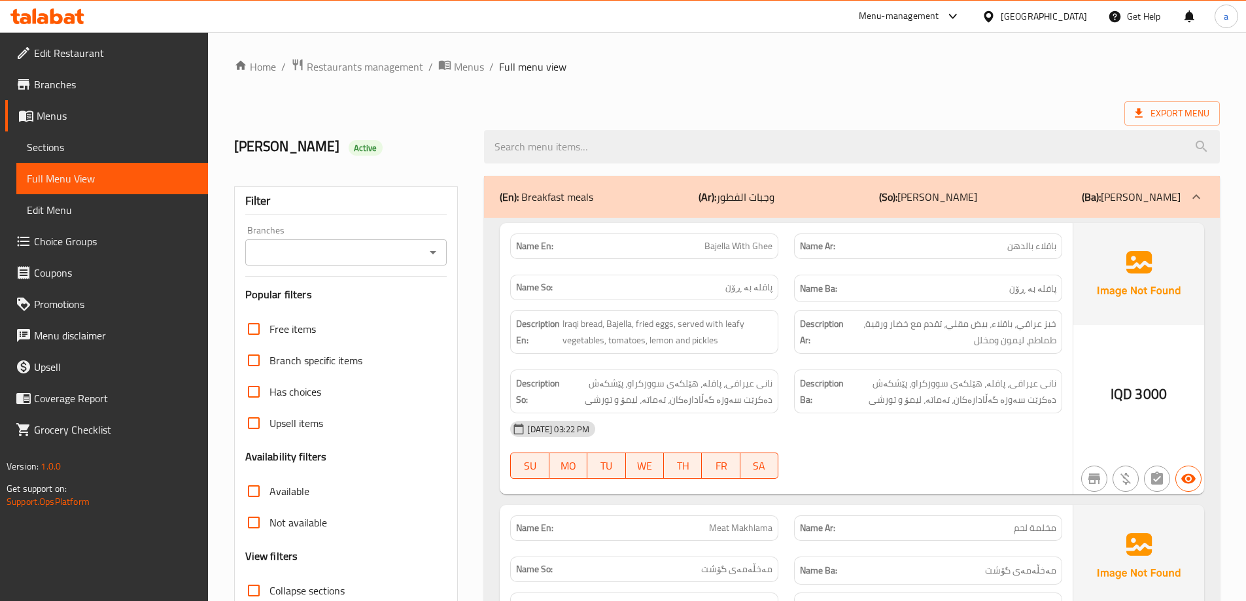
click at [434, 243] on button "Open" at bounding box center [433, 252] width 18 height 18
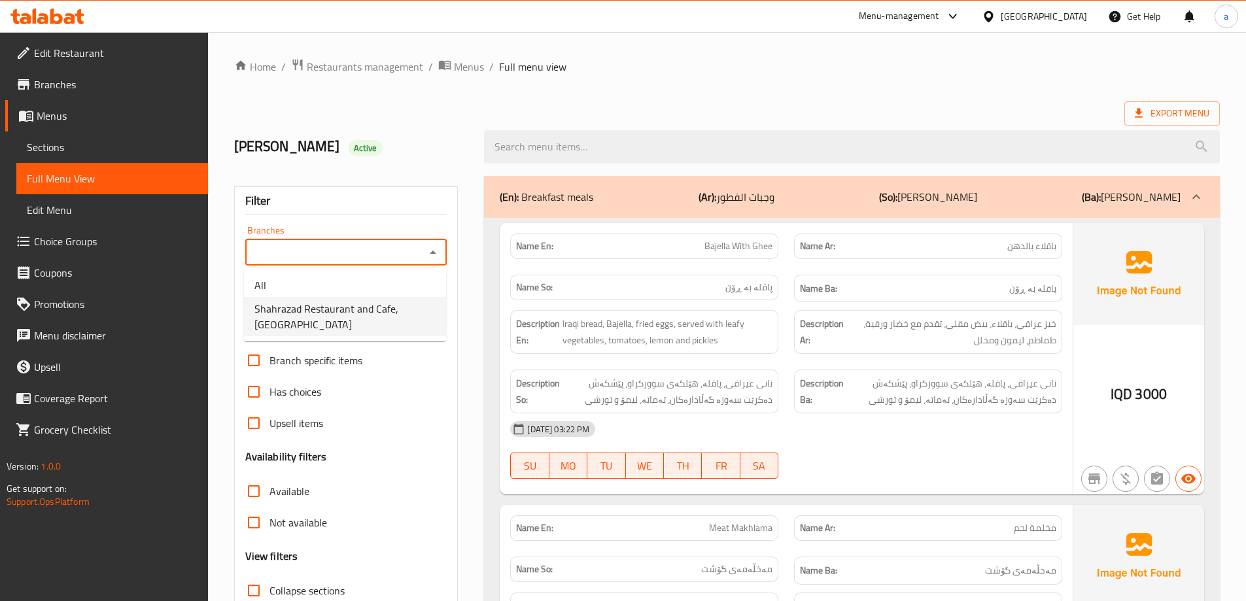
click at [392, 326] on span "Shahrazad Restaurant and Cafe,[GEOGRAPHIC_DATA]" at bounding box center [344, 316] width 181 height 31
type input "Shahrazad Restaurant and Cafe,[GEOGRAPHIC_DATA]"
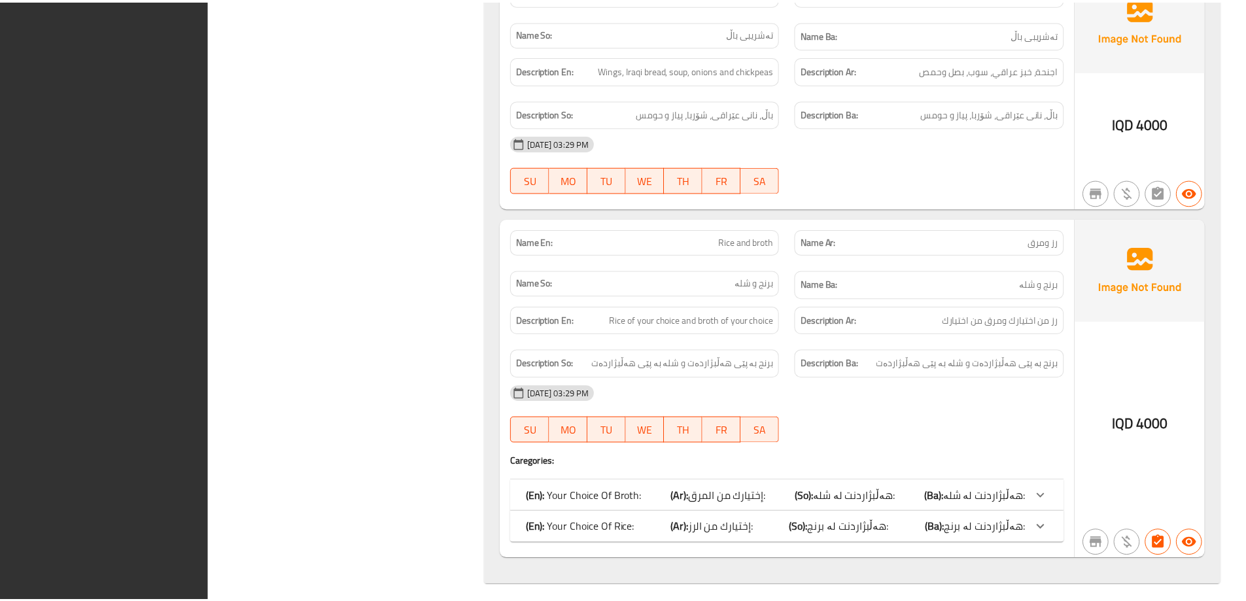
scroll to position [3298, 0]
